Goal: Information Seeking & Learning: Learn about a topic

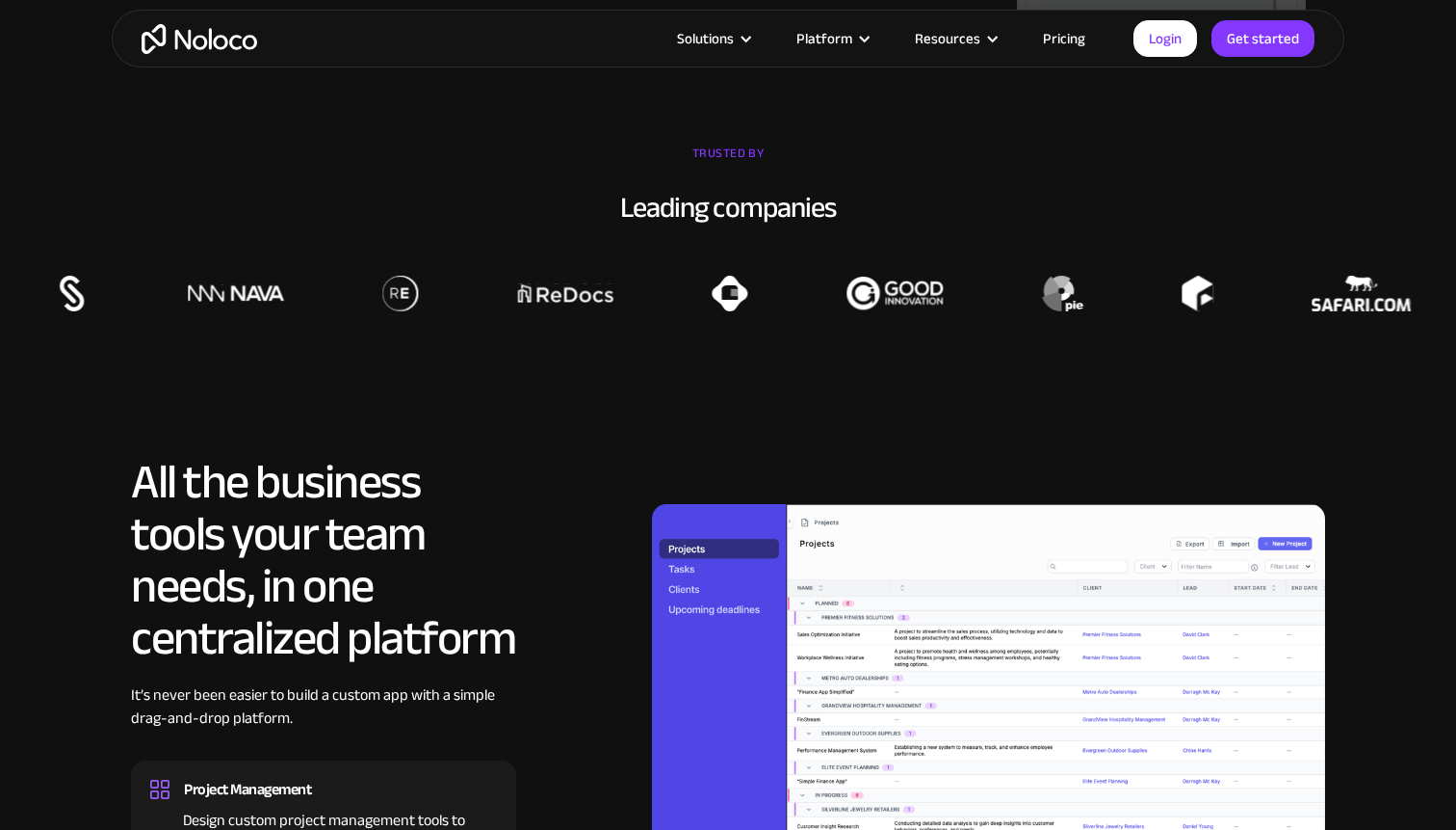
scroll to position [1981, 0]
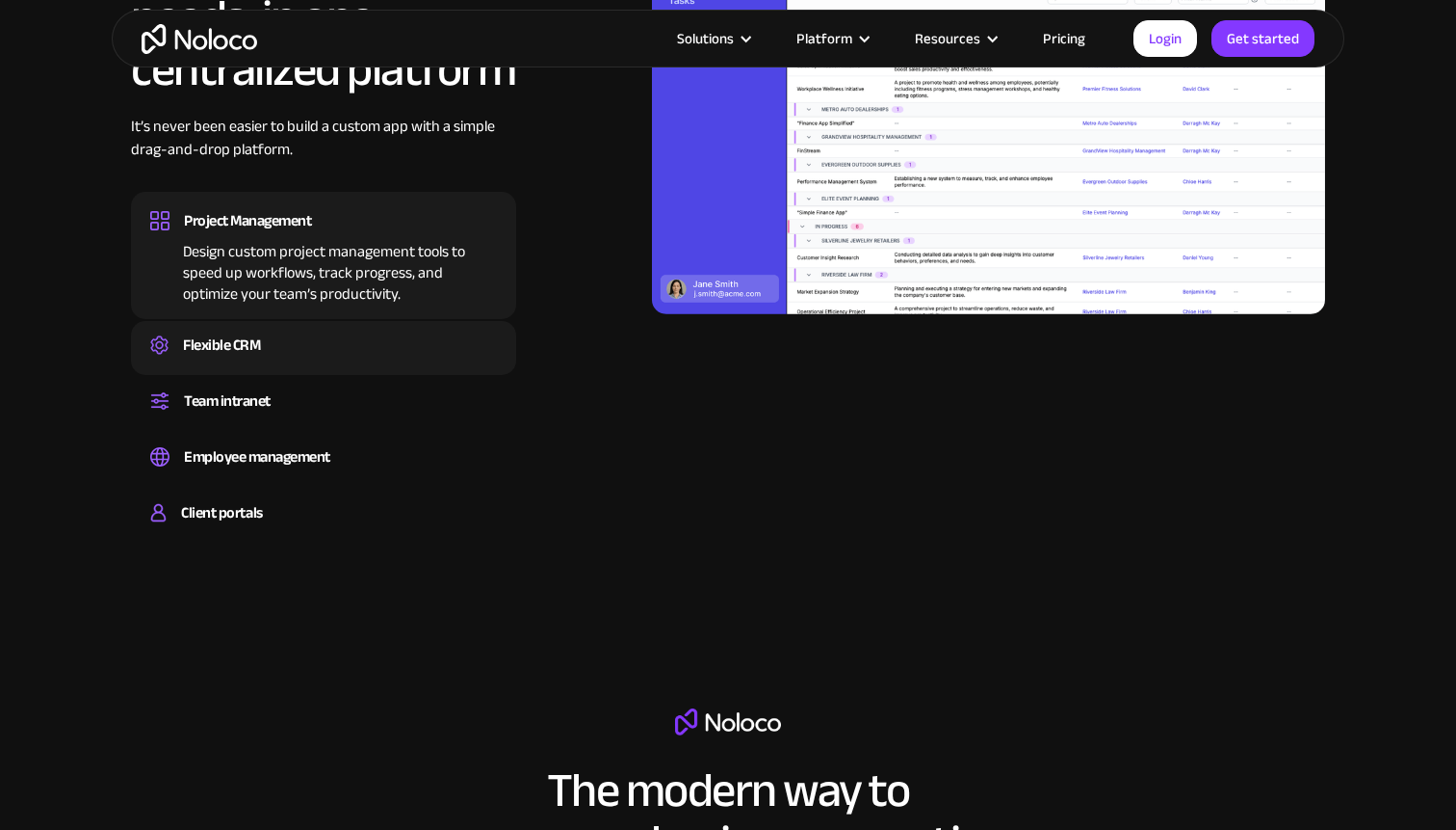
click at [402, 371] on div "Flexible CRM Create a custom CRM that you can adapt to your business’s needs, c…" at bounding box center [324, 348] width 385 height 54
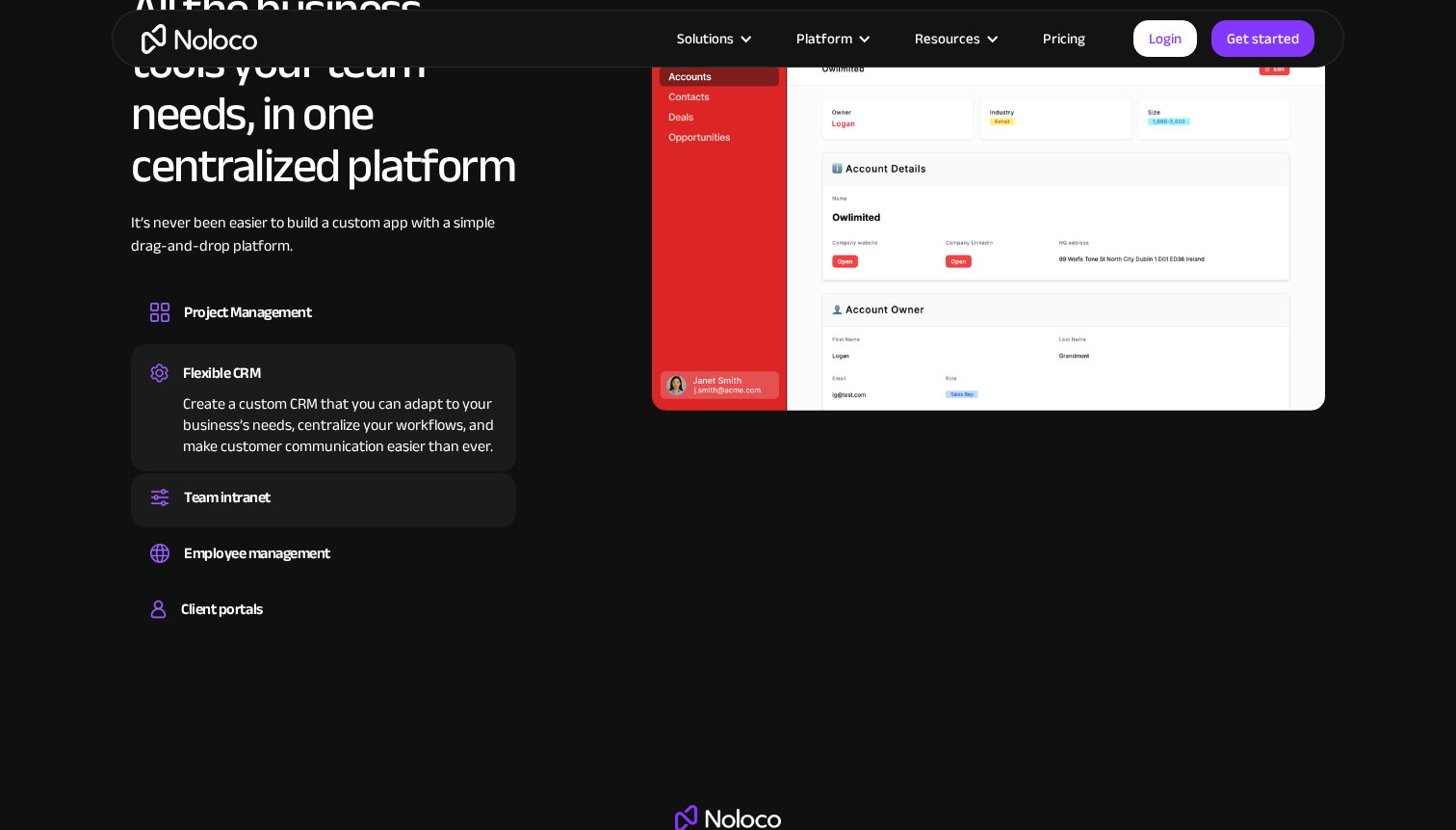
scroll to position [1769, 0]
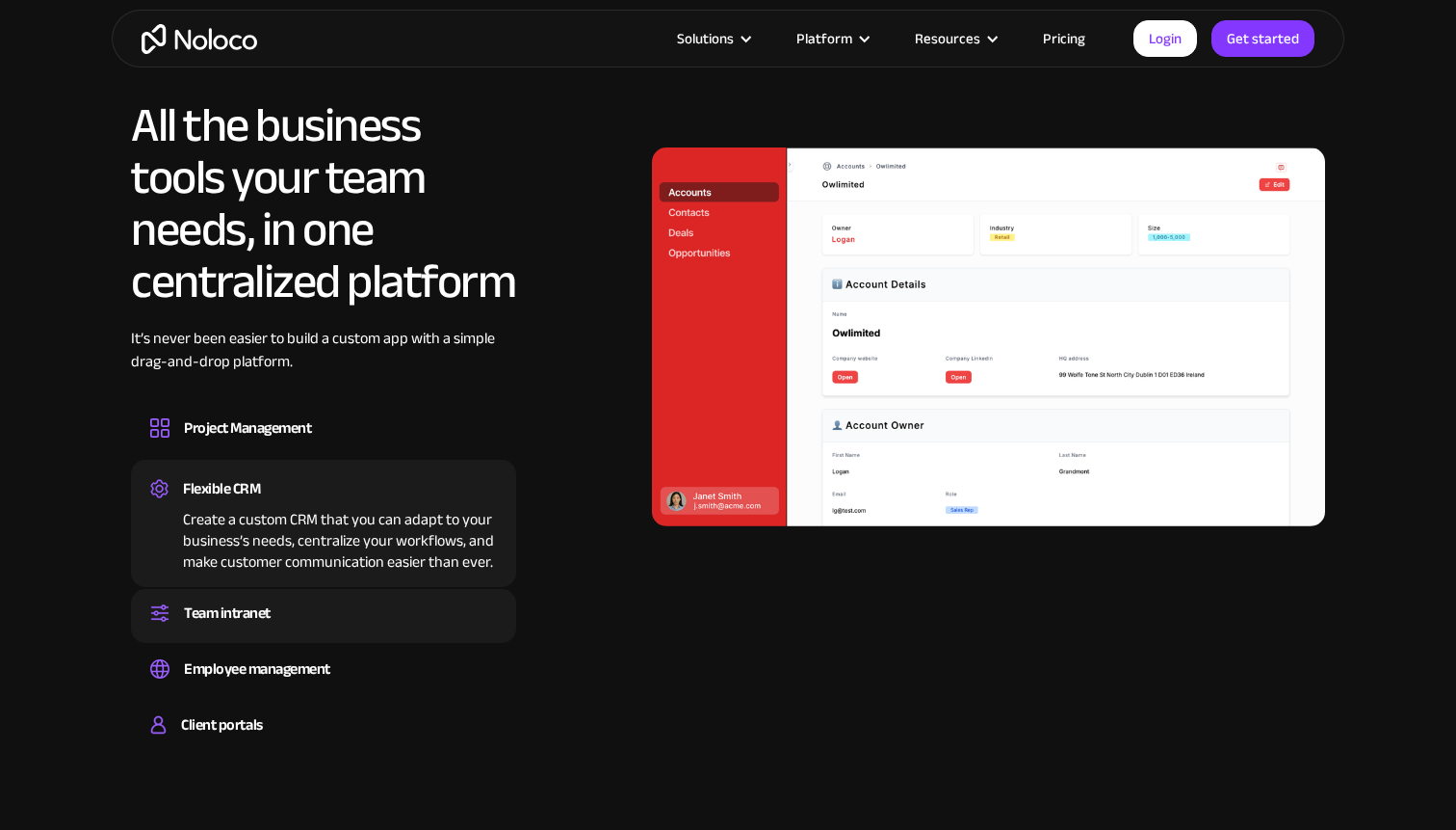
click at [393, 616] on div "Team intranet" at bounding box center [324, 613] width 347 height 29
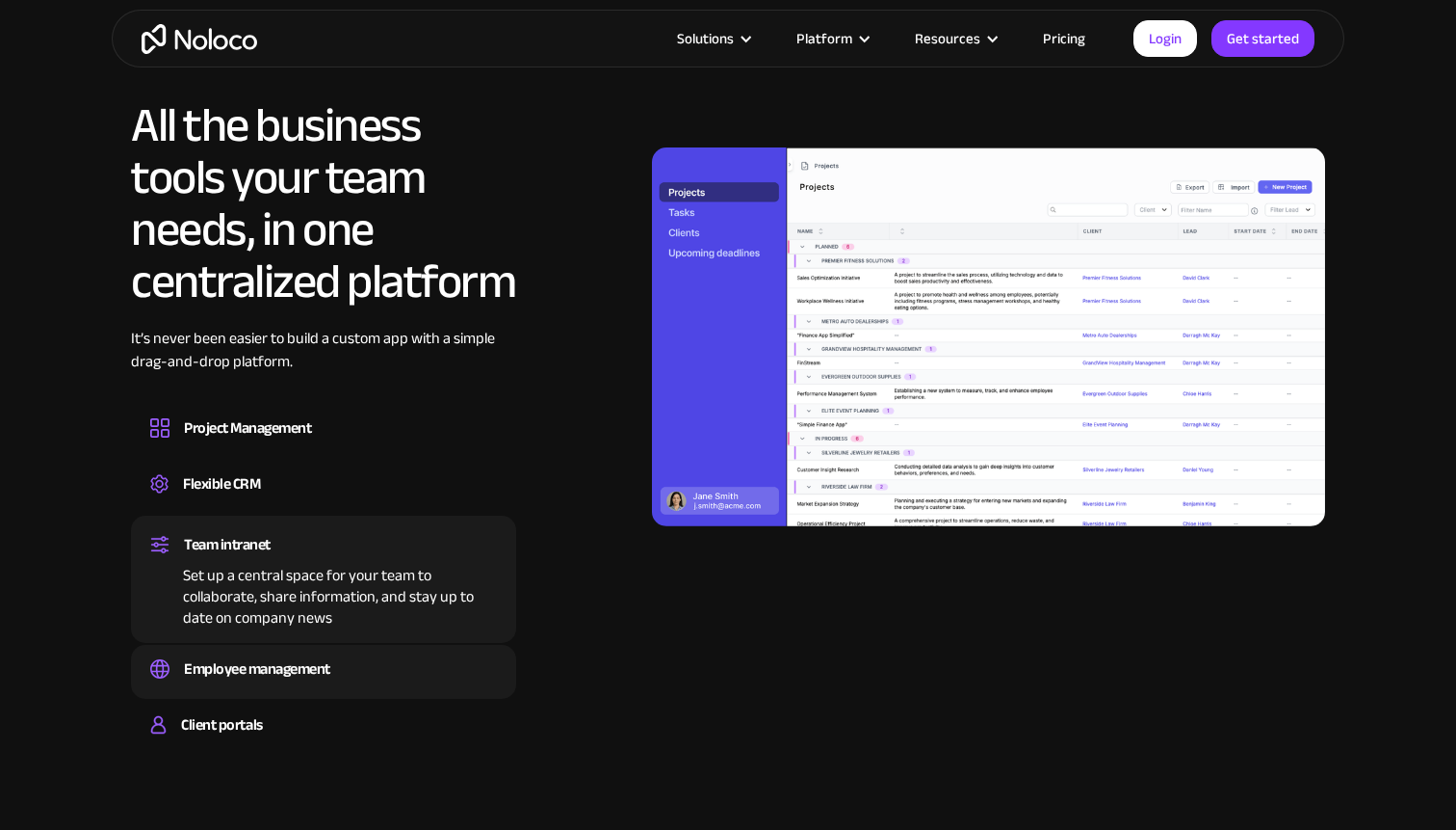
click at [400, 653] on div "Employee management Easily manage employee information, track performance, and …" at bounding box center [324, 672] width 385 height 54
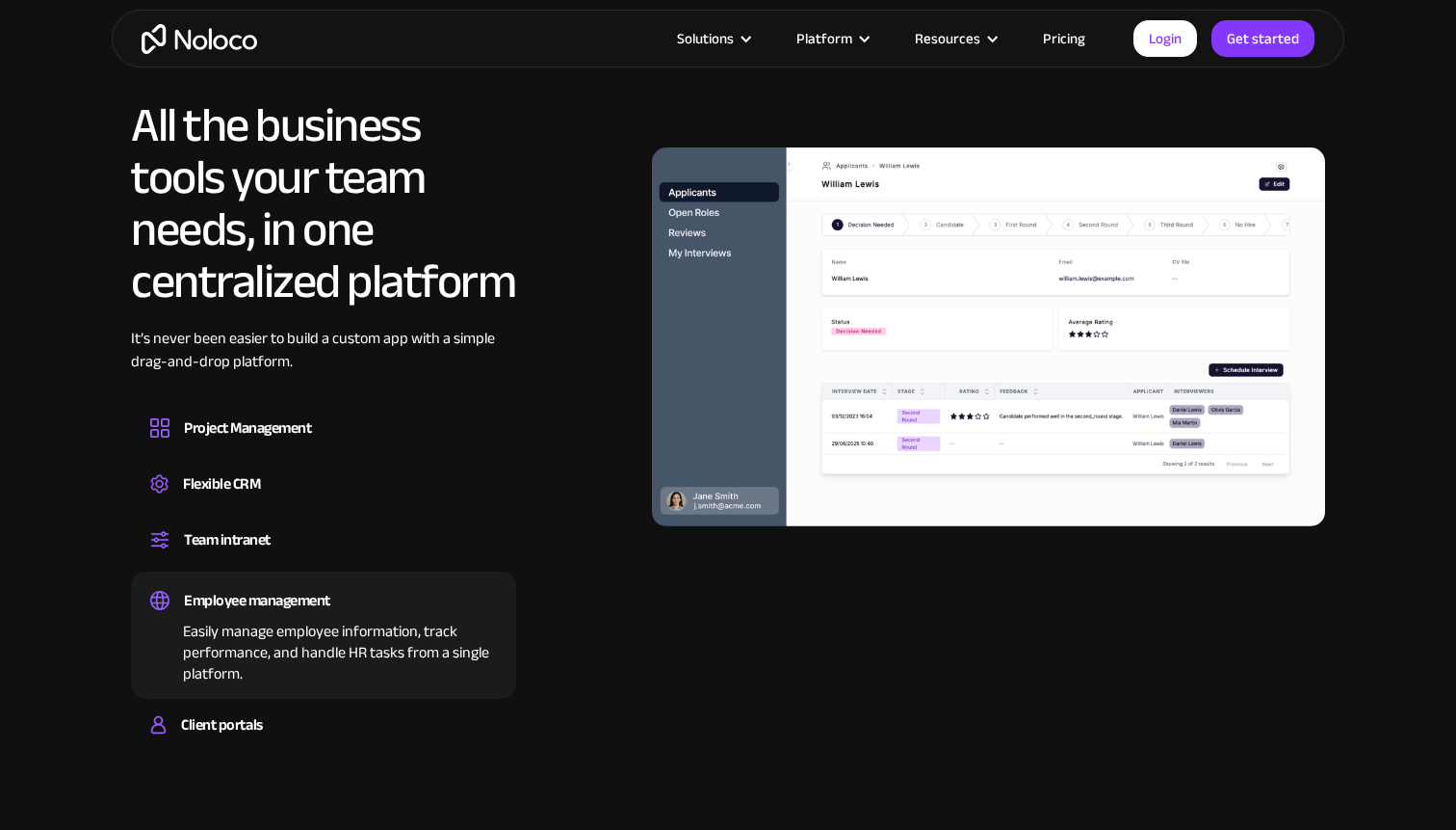
click at [395, 688] on div "Employee management Easily manage employee information, track performance, and …" at bounding box center [324, 635] width 385 height 127
click at [391, 710] on div "Client portals Build a secure, fully-branded, and personalized client portal th…" at bounding box center [324, 728] width 385 height 54
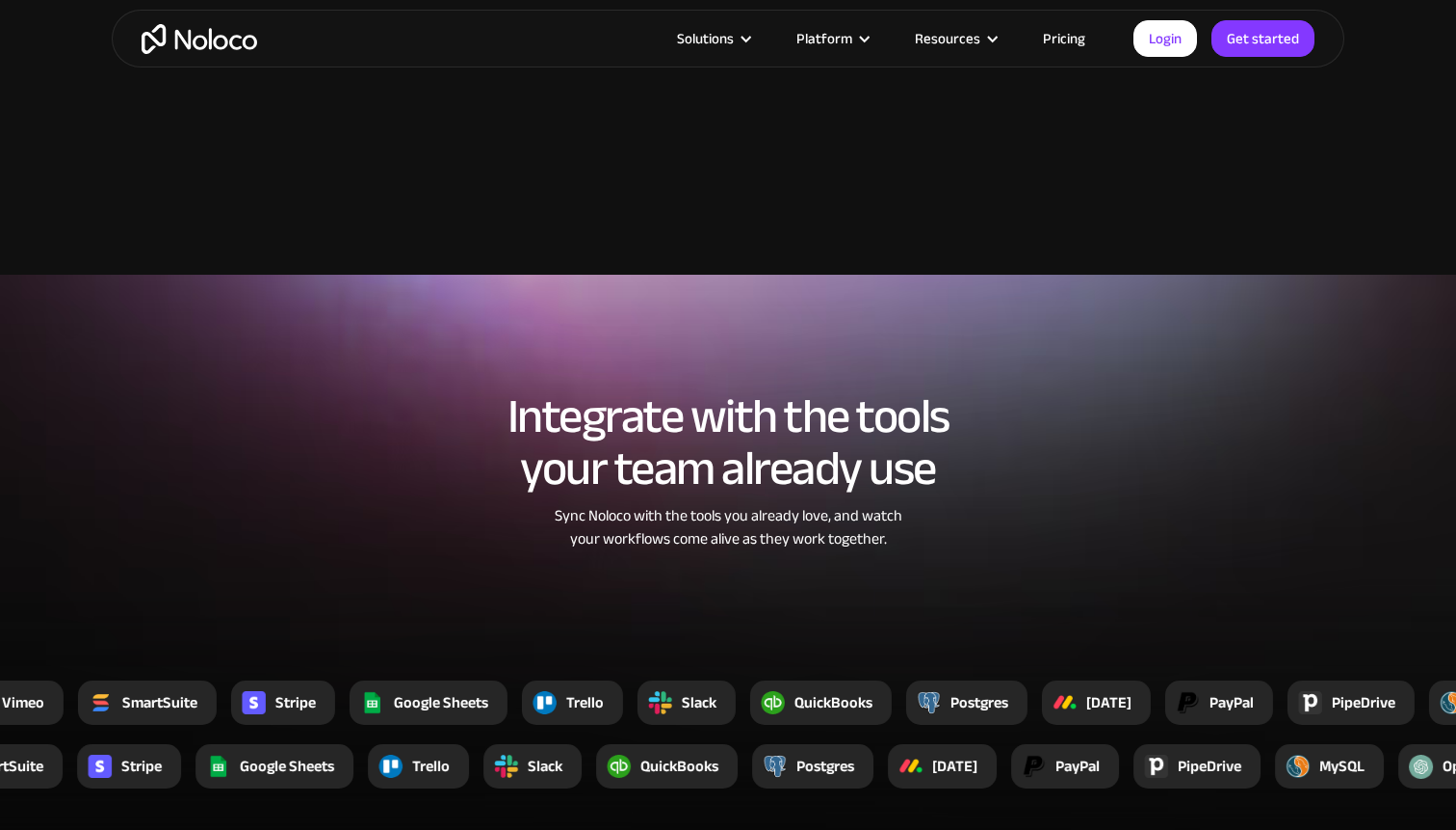
scroll to position [3430, 0]
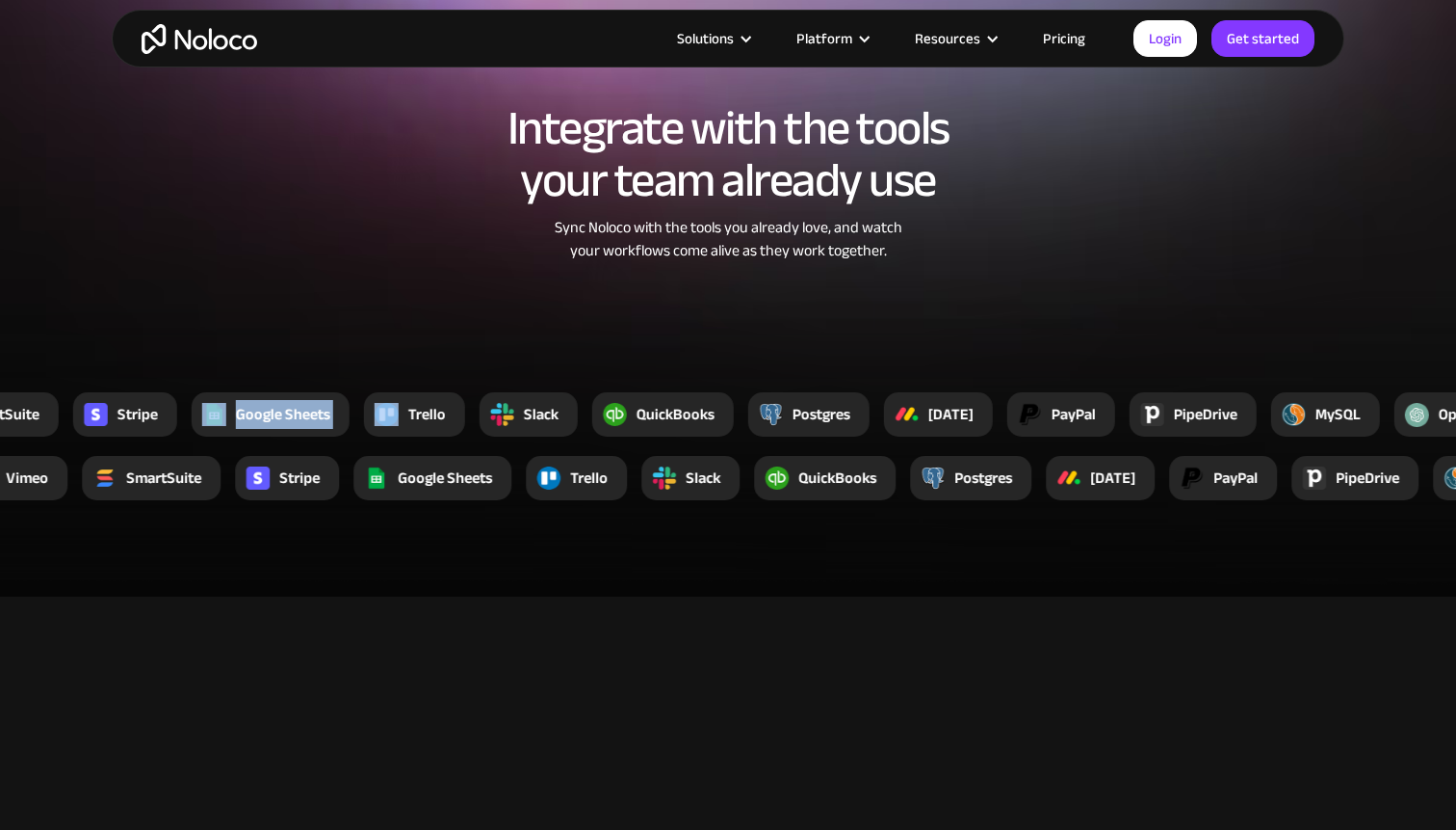
drag, startPoint x: 1183, startPoint y: 379, endPoint x: 1020, endPoint y: 379, distance: 163.0
click at [1020, 379] on section "Integrate with the tools your team already use Sync Noloco with the tools you a…" at bounding box center [728, 291] width 1456 height 610
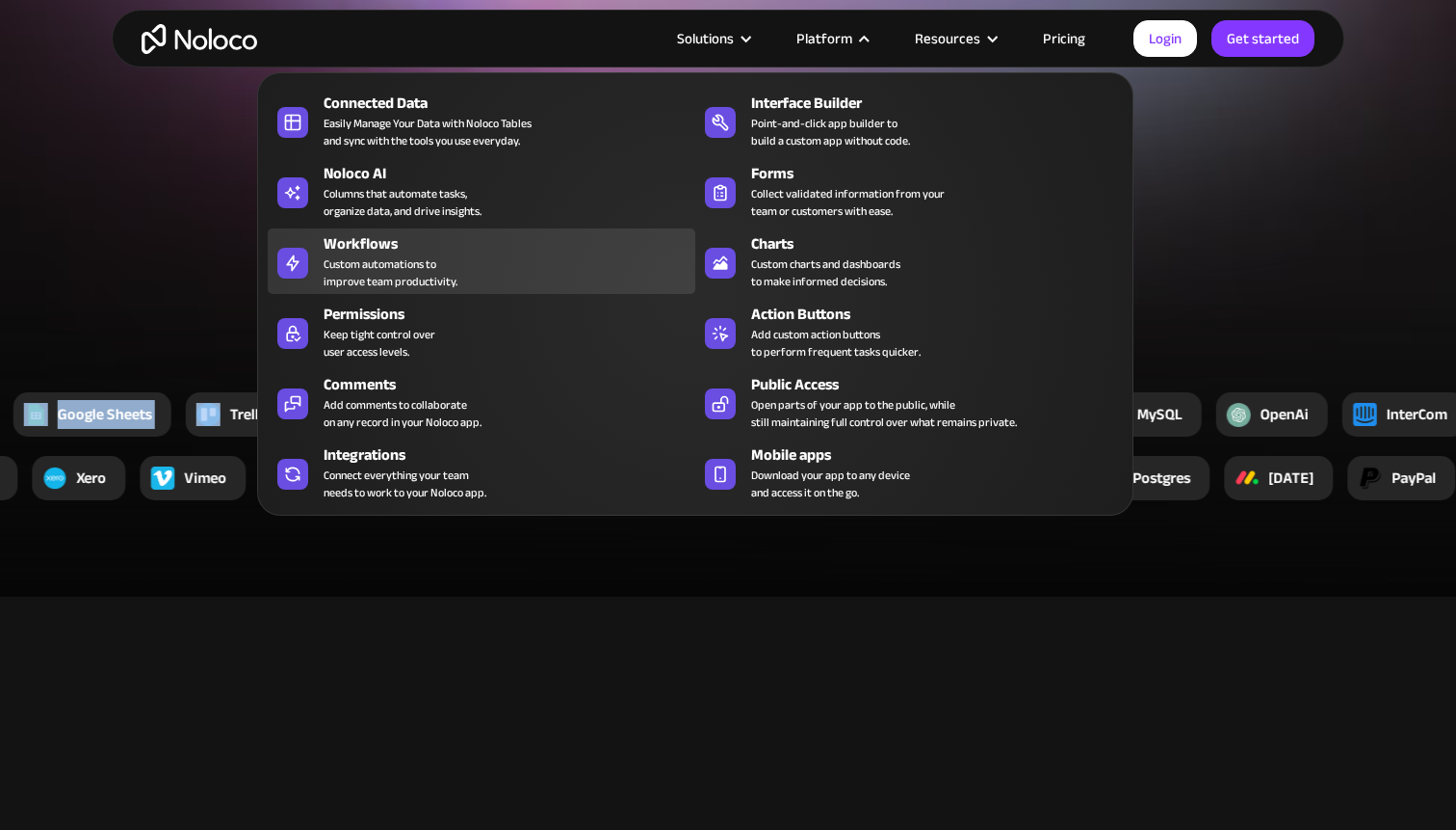
click at [488, 234] on div "Workflows" at bounding box center [514, 244] width 381 height 23
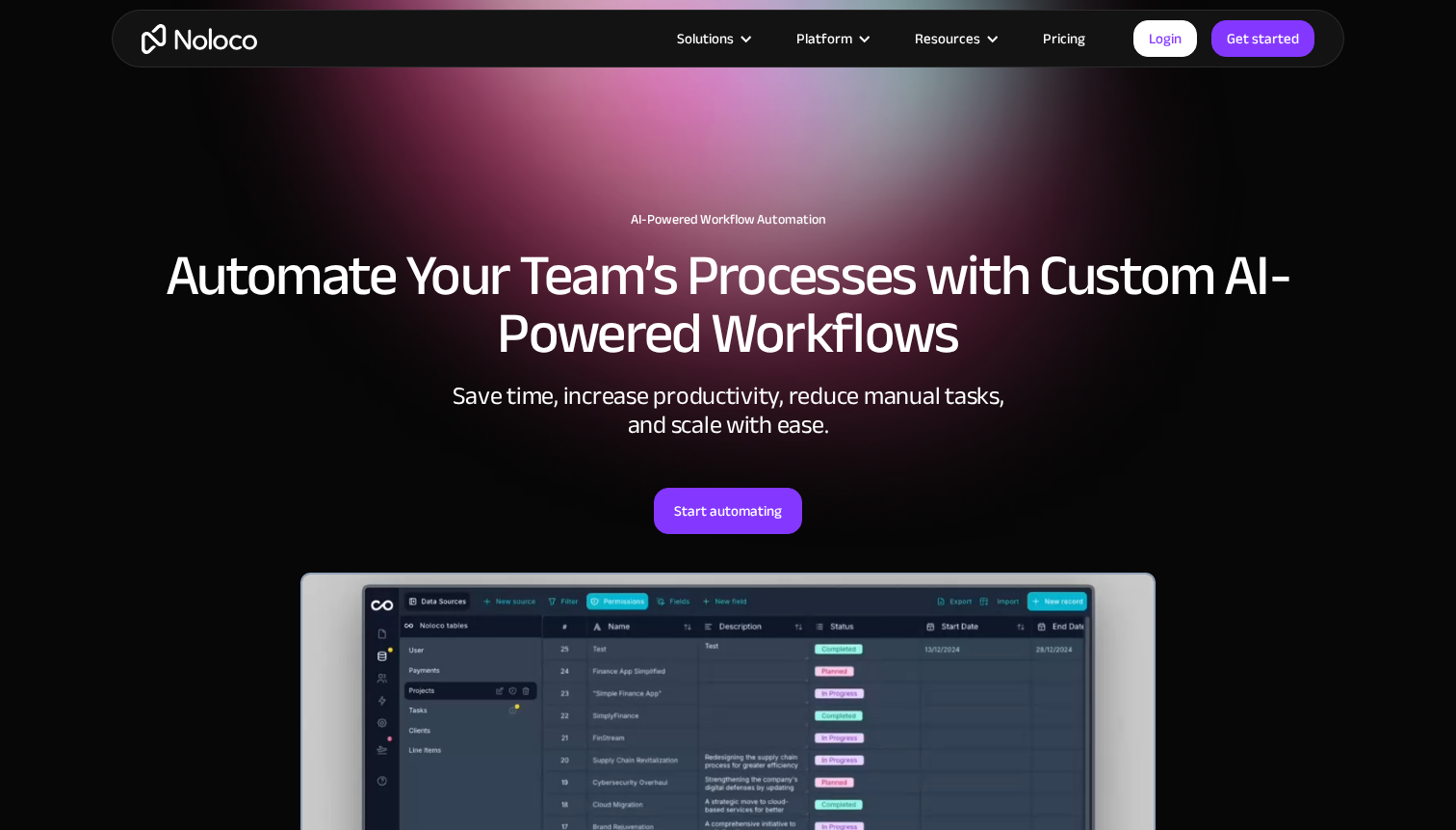
scroll to position [512, 0]
